Goal: Task Accomplishment & Management: Manage account settings

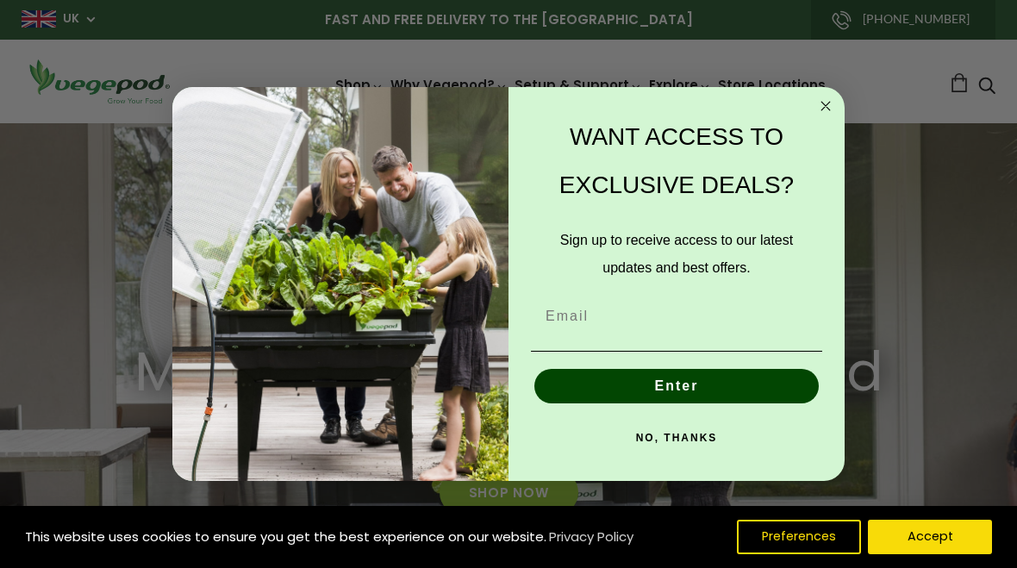
scroll to position [0, 480]
click at [597, 310] on input "Email" at bounding box center [676, 316] width 291 height 34
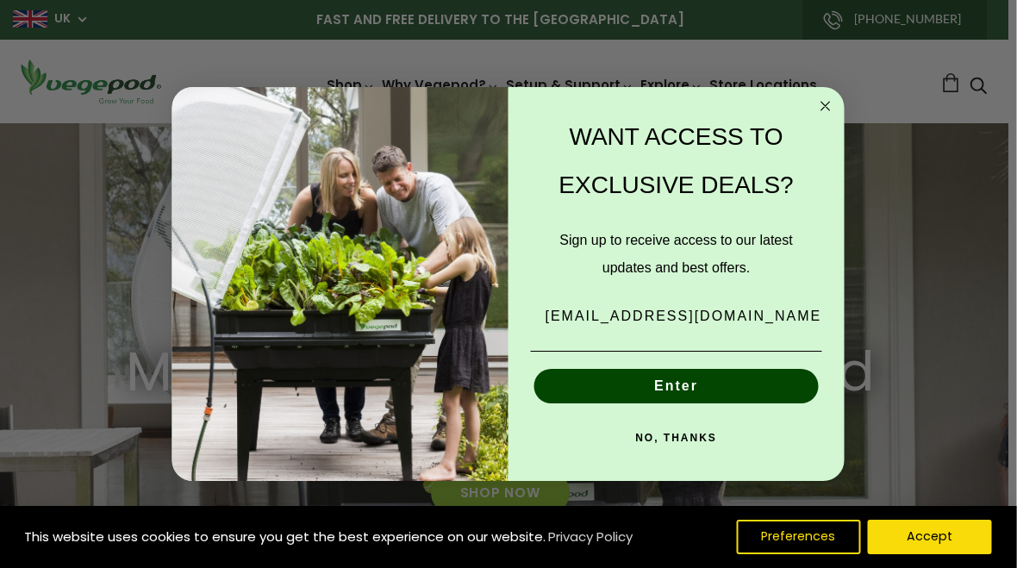
scroll to position [0, 2161]
type input "[EMAIL_ADDRESS][DOMAIN_NAME]"
click at [679, 387] on button "Enter" at bounding box center [677, 386] width 285 height 34
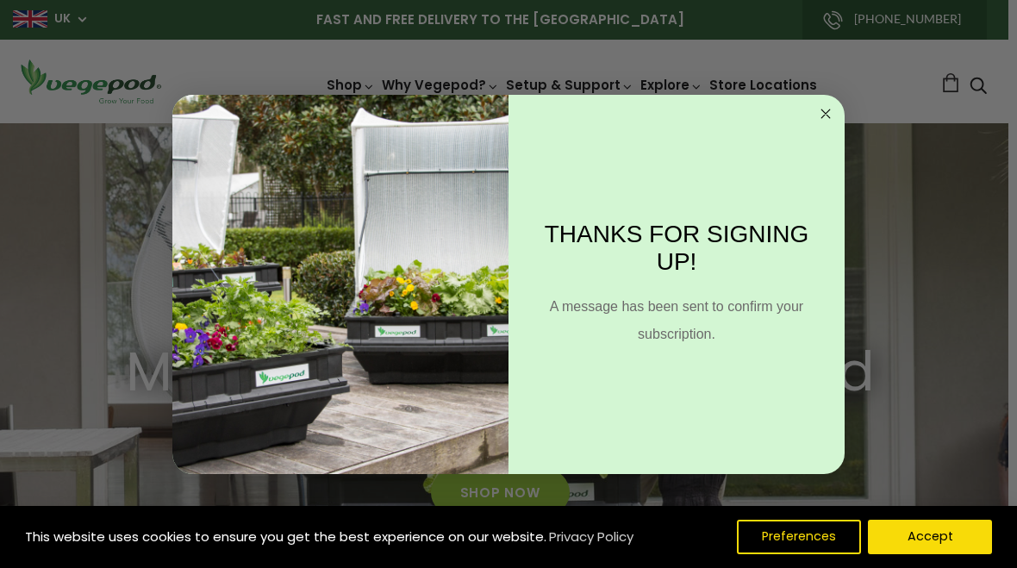
scroll to position [0, 2401]
click at [816, 109] on icon "Close dialog" at bounding box center [826, 113] width 21 height 21
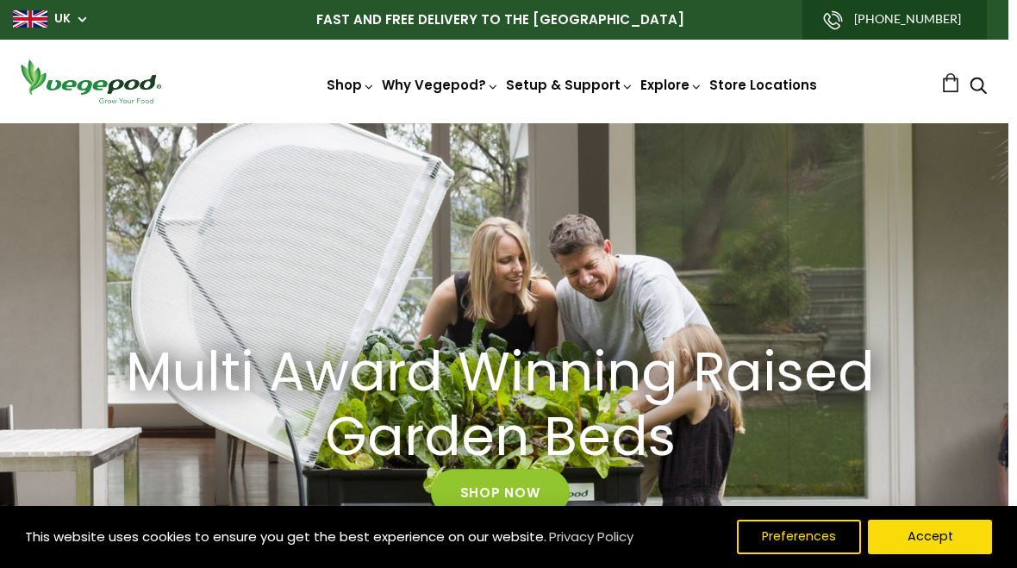
click at [803, 535] on button "Preferences" at bounding box center [799, 537] width 124 height 34
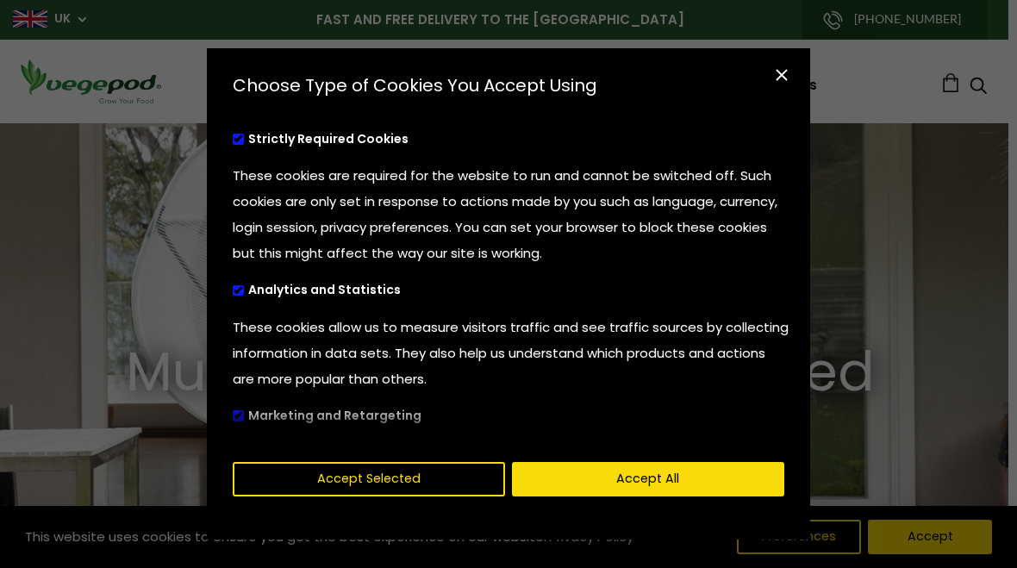
click at [242, 413] on div "cookies preferences popup" at bounding box center [502, 424] width 590 height 44
click at [240, 287] on span "cookies preferences popup" at bounding box center [238, 290] width 11 height 11
click at [233, 287] on input "Analytics and Statistics" at bounding box center [233, 288] width 0 height 11
checkbox input "false"
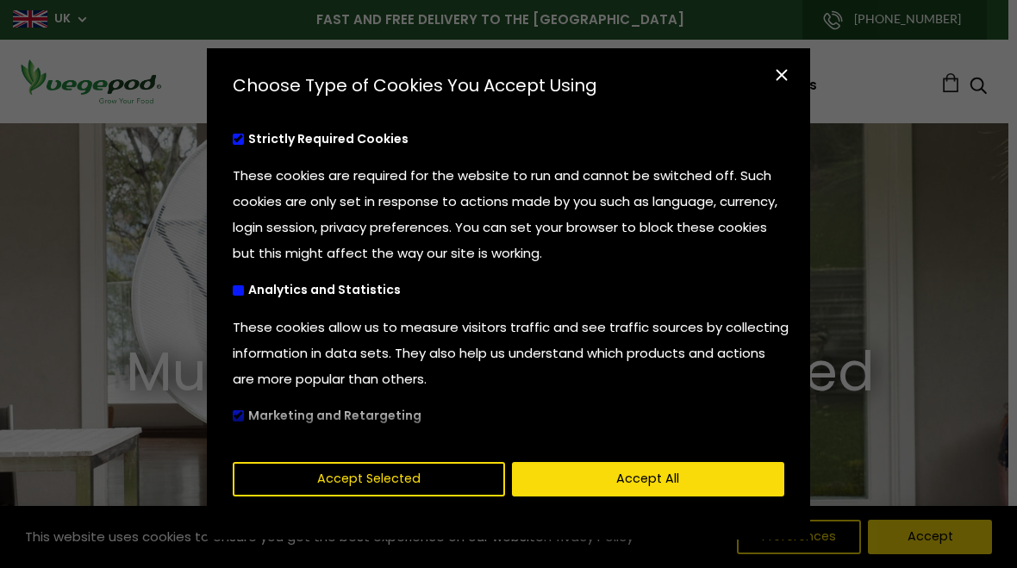
click at [242, 416] on div "cookies preferences popup" at bounding box center [502, 424] width 590 height 44
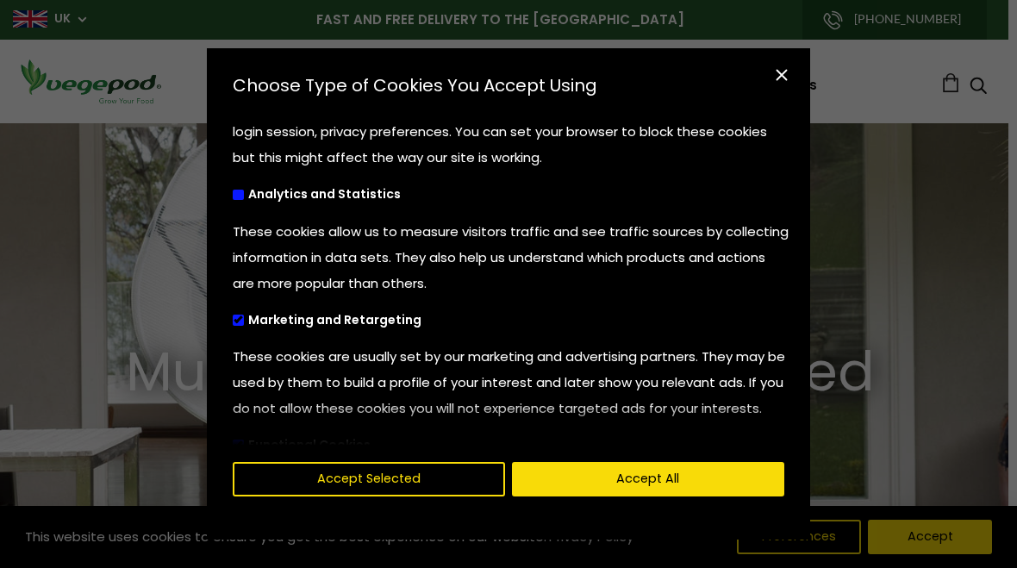
scroll to position [97, 0]
click at [233, 311] on input "Marketing and Retargeting" at bounding box center [233, 316] width 0 height 11
checkbox input "false"
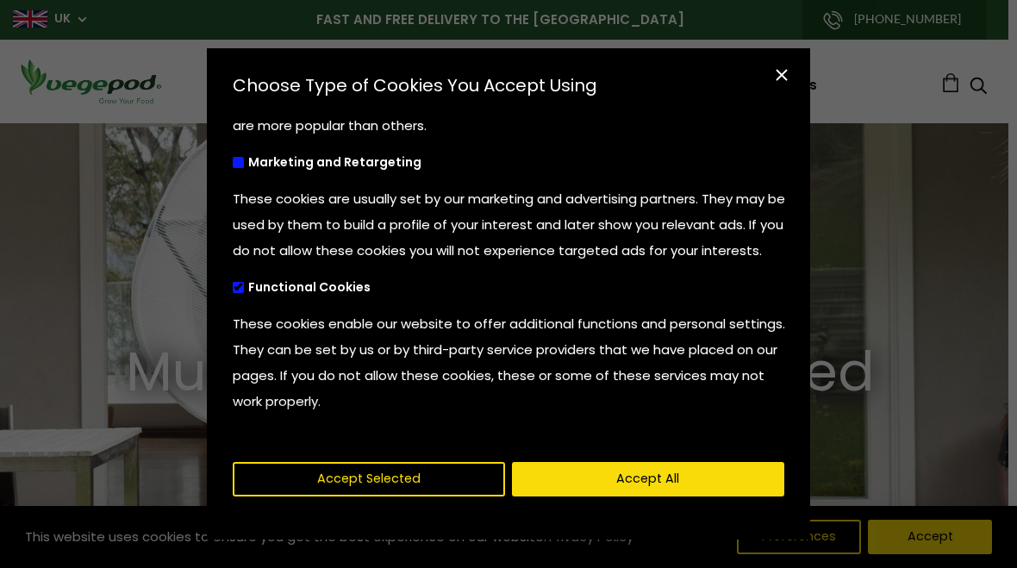
scroll to position [253, 0]
click at [233, 281] on input "Functional Cookies" at bounding box center [233, 286] width 0 height 11
checkbox input "false"
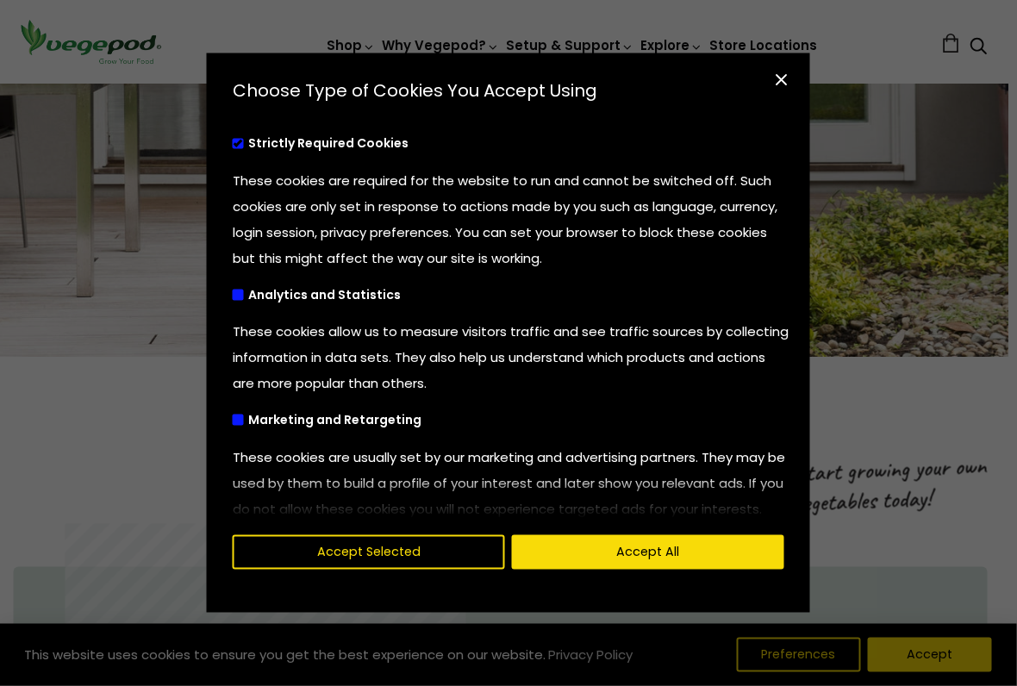
scroll to position [0, 0]
click at [241, 140] on span "cookies preferences popup" at bounding box center [238, 144] width 11 height 11
click at [372, 553] on button "Accept Selected" at bounding box center [369, 552] width 272 height 34
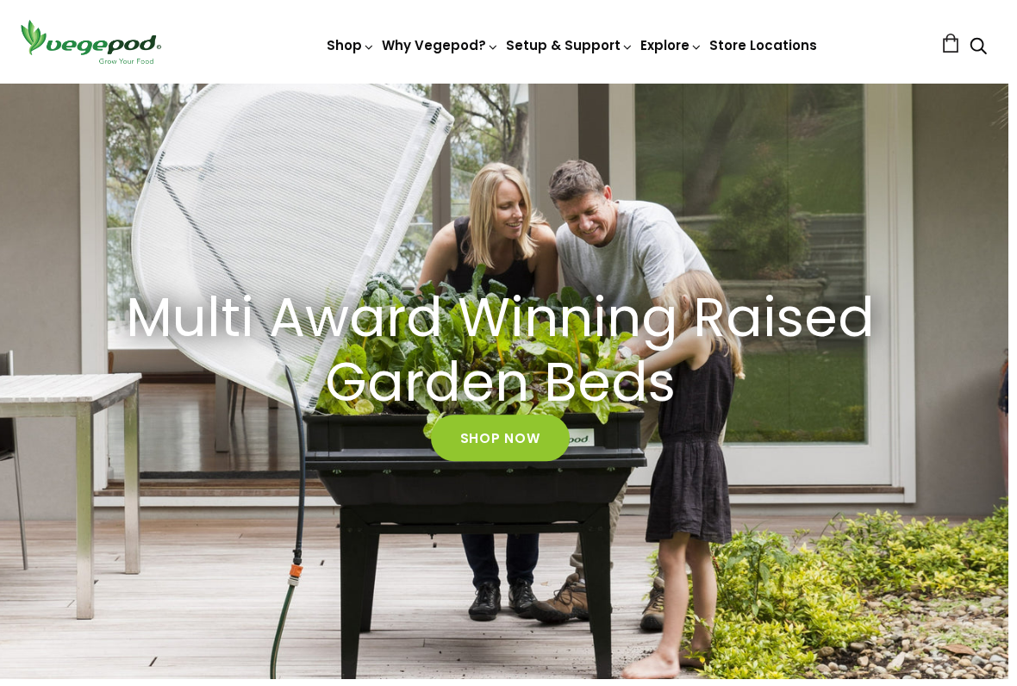
scroll to position [0, 3602]
